Goal: Task Accomplishment & Management: Manage account settings

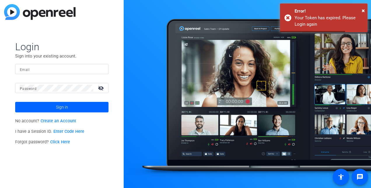
click at [97, 71] on input "Email" at bounding box center [62, 69] width 84 height 7
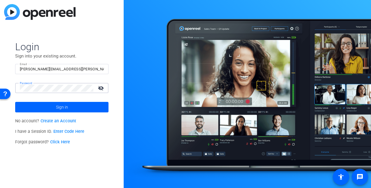
click at [15, 102] on button "Sign in" at bounding box center [61, 107] width 93 height 10
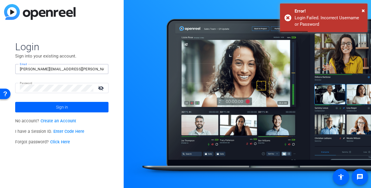
drag, startPoint x: 76, startPoint y: 67, endPoint x: 53, endPoint y: 69, distance: 22.8
click at [53, 69] on input "[PERSON_NAME][EMAIL_ADDRESS][PERSON_NAME][DOMAIN_NAME]" at bounding box center [62, 69] width 84 height 7
type input "[PERSON_NAME][EMAIL_ADDRESS][PERSON_NAME][DOMAIN_NAME]"
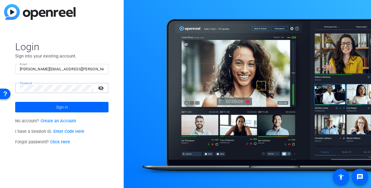
click at [15, 102] on button "Sign in" at bounding box center [61, 107] width 93 height 10
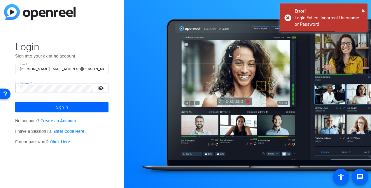
click at [99, 87] on mat-icon "visibility_off" at bounding box center [101, 88] width 14 height 8
click at [15, 102] on button "Sign in" at bounding box center [61, 107] width 93 height 10
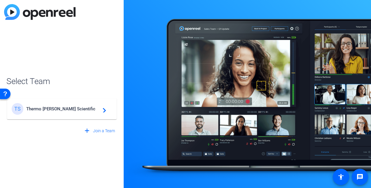
click at [77, 94] on div "TS Thermo [PERSON_NAME] Scientific navigate_next" at bounding box center [61, 106] width 111 height 28
click at [80, 105] on div "TS Thermo [PERSON_NAME] Scientific navigate_next" at bounding box center [62, 109] width 100 height 12
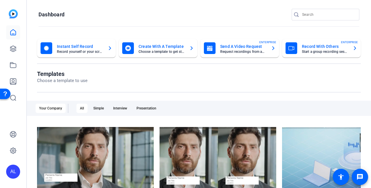
click at [20, 43] on div "AL" at bounding box center [13, 94] width 26 height 188
click at [19, 48] on link at bounding box center [13, 49] width 14 height 14
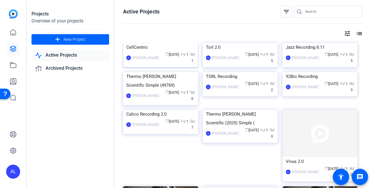
click at [147, 61] on div "[PERSON_NAME]" at bounding box center [145, 58] width 27 height 6
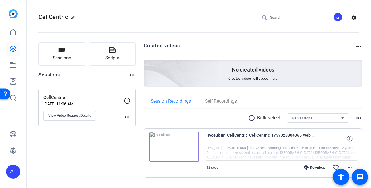
scroll to position [15, 0]
